Goal: Find contact information

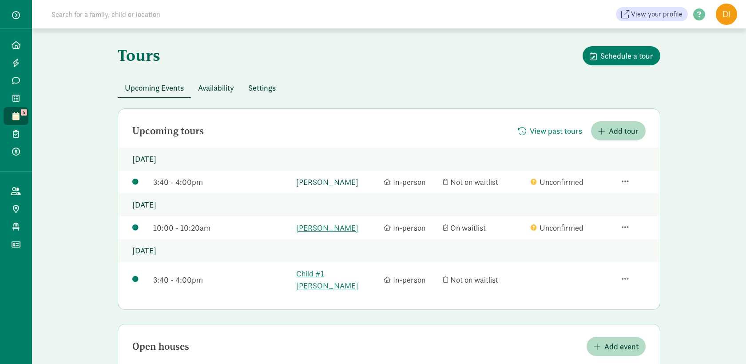
click at [315, 183] on link "[PERSON_NAME]" at bounding box center [337, 182] width 83 height 12
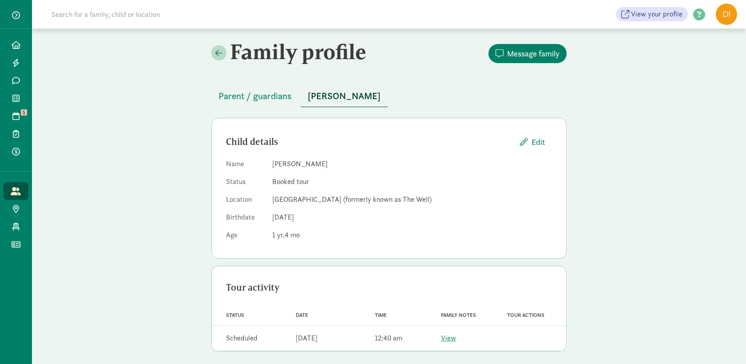
scroll to position [5, 0]
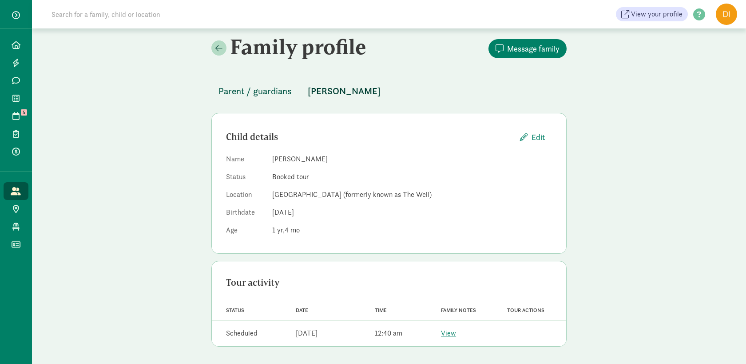
click at [269, 89] on span "Parent / guardians" at bounding box center [255, 91] width 73 height 14
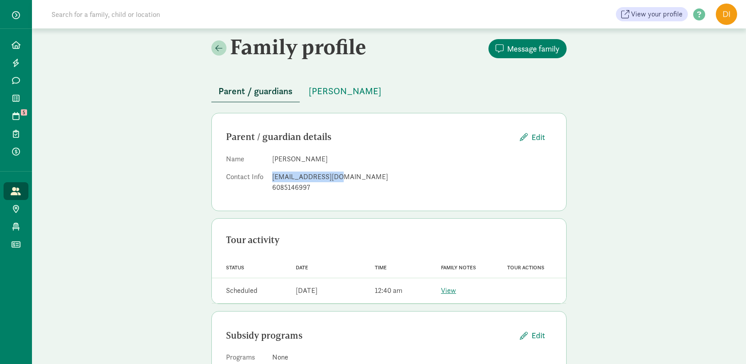
drag, startPoint x: 350, startPoint y: 179, endPoint x: 268, endPoint y: 181, distance: 82.2
click at [268, 181] on dl "Name Michael O'Connor Contact Info moconn77@gmail.com 6085146997" at bounding box center [389, 175] width 326 height 43
copy dl "moconn77@gmail.com"
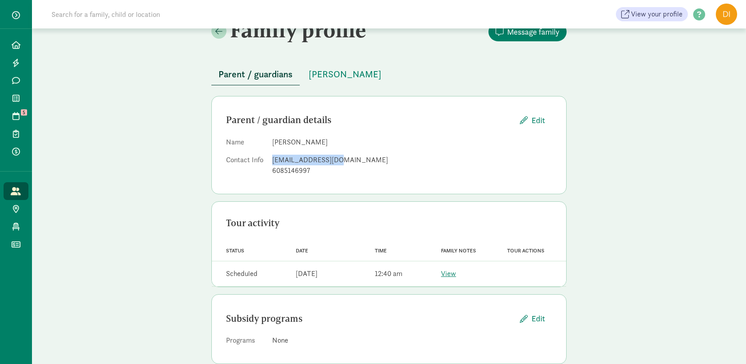
scroll to position [22, 0]
click at [12, 121] on link "Tours 5" at bounding box center [16, 116] width 25 height 18
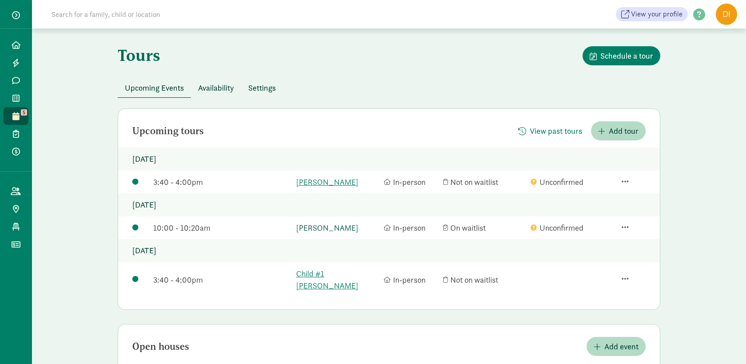
click at [336, 227] on link "[PERSON_NAME]" at bounding box center [337, 228] width 83 height 12
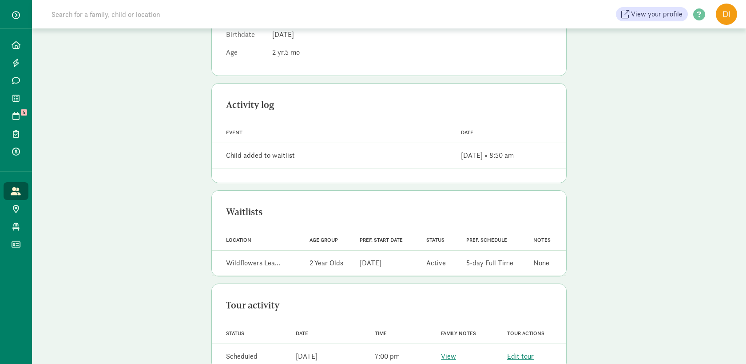
scroll to position [205, 0]
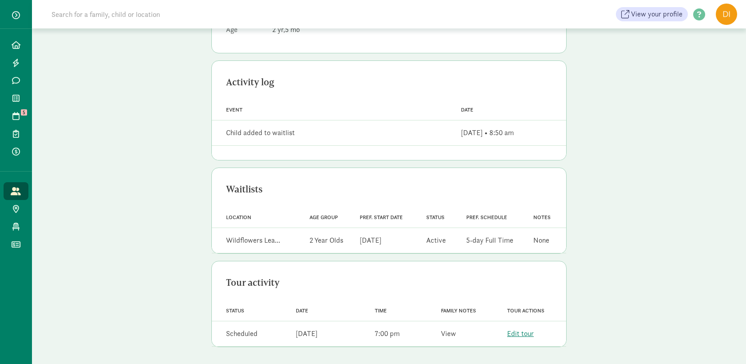
click at [448, 334] on link "View" at bounding box center [448, 333] width 15 height 9
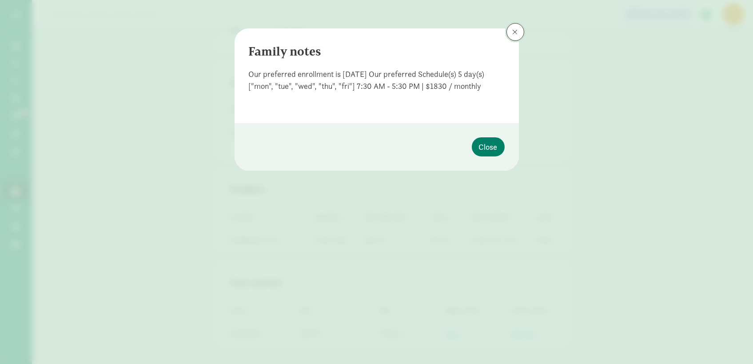
click at [518, 35] on span at bounding box center [515, 31] width 5 height 7
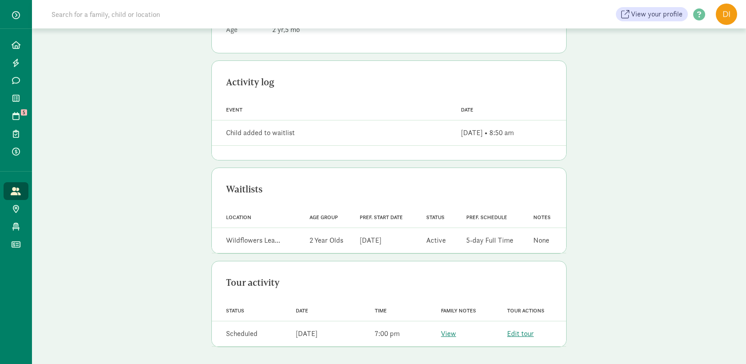
scroll to position [0, 0]
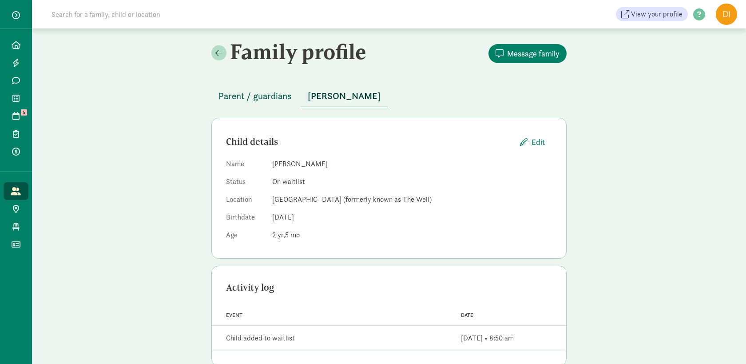
click at [269, 101] on span "Parent / guardians" at bounding box center [255, 96] width 73 height 14
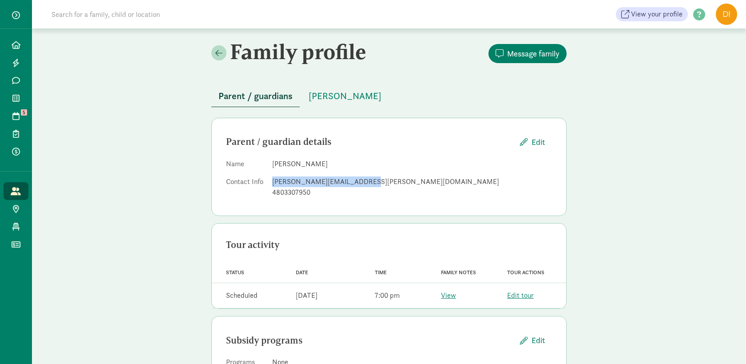
drag, startPoint x: 367, startPoint y: 179, endPoint x: 272, endPoint y: 182, distance: 95.1
click at [272, 182] on dl "Name [PERSON_NAME] Contact Info [PERSON_NAME][EMAIL_ADDRESS][PERSON_NAME][DOMAI…" at bounding box center [389, 180] width 326 height 43
copy div "[PERSON_NAME][EMAIL_ADDRESS][PERSON_NAME][DOMAIN_NAME]"
